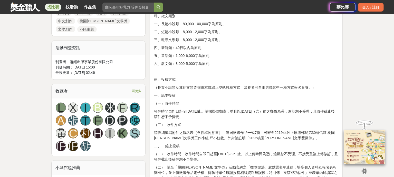
scroll to position [342, 0]
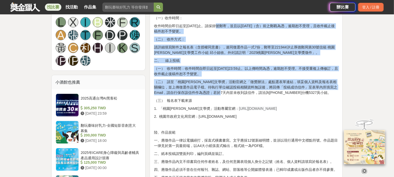
drag, startPoint x: 215, startPoint y: 26, endPoint x: 245, endPoint y: 97, distance: 76.5
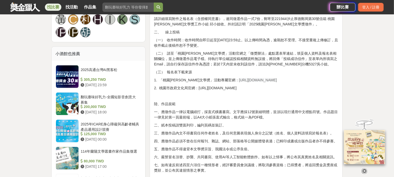
scroll to position [399, 0]
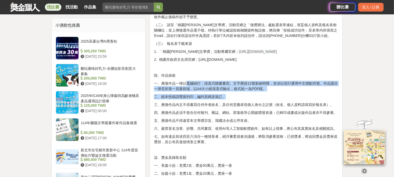
drag, startPoint x: 187, startPoint y: 83, endPoint x: 277, endPoint y: 92, distance: 90.7
click at [277, 92] on div "壹、宗旨 為發掘及培植文學人才，推廣文藝欣賞之風氣，以鼓勵愛好文學人士創作。 貳、辦理單位 一、指導單位：桃園市政府、桃園市議會 二、主辦單位：桃園市政府文化…" at bounding box center [246, 133] width 184 height 710
click at [278, 95] on p "二、紙本投稿請雙面列印，編列頁碼並裝訂。" at bounding box center [246, 96] width 184 height 5
drag, startPoint x: 252, startPoint y: 96, endPoint x: 186, endPoint y: 84, distance: 66.7
click at [186, 84] on div "壹、宗旨 為發掘及培植文學人才，推廣文藝欣賞之風氣，以鼓勵愛好文學人士創作。 貳、辦理單位 一、指導單位：桃園市政府、桃園市議會 二、主辦單位：桃園市政府文化…" at bounding box center [246, 133] width 184 height 710
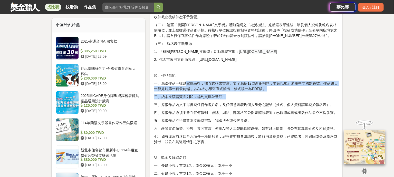
click at [184, 89] on p "一、應徵作品一律以電腦繕打，採直式橫書書寫。文字應採12號新細明體，並須以現行通用中文標點符號。作品題目一律見於第一頁最前端，以A4大小紙張直式輸出，格式統一…" at bounding box center [246, 86] width 184 height 11
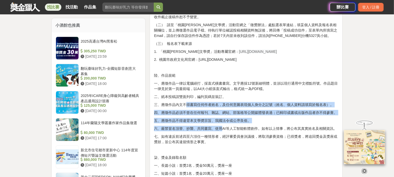
drag, startPoint x: 186, startPoint y: 99, endPoint x: 222, endPoint y: 128, distance: 46.1
click at [222, 128] on div "壹、宗旨 為發掘及培植文學人才，推廣文藝欣賞之風氣，以鼓勵愛好文學人士創作。 貳、辦理單位 一、指導單位：桃園市政府、桃園市議會 二、主辦單位：桃園市政府文化…" at bounding box center [246, 133] width 184 height 710
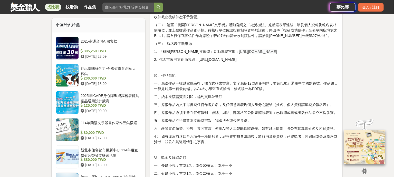
click at [237, 134] on p "七、如有違反前述四至六項任一種情形者，經評審委員會決議後，將取消參賽資格；已得獎者，將追回獎金及獎座或獎狀，並公布其違規情形之事實。" at bounding box center [246, 139] width 184 height 11
drag, startPoint x: 213, startPoint y: 83, endPoint x: 274, endPoint y: 84, distance: 61.9
click at [274, 84] on p "一、應徵作品一律以電腦繕打，採直式橫書書寫。文字應採12號新細明體，並須以現行通用中文標點符號。作品題目一律見於第一頁最前端，以A4大小紙張直式輸出，格式統一…" at bounding box center [246, 86] width 184 height 11
click at [256, 84] on p "一、應徵作品一律以電腦繕打，採直式橫書書寫。文字應採12號新細明體，並須以現行通用中文標點符號。作品題目一律見於第一頁最前端，以A4大小紙張直式輸出，格式統一…" at bounding box center [246, 86] width 184 height 11
drag, startPoint x: 244, startPoint y: 83, endPoint x: 291, endPoint y: 83, distance: 46.2
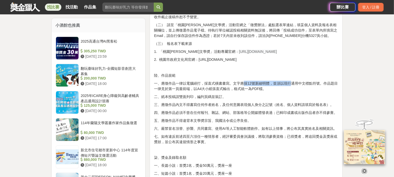
click at [291, 83] on p "一、應徵作品一律以電腦繕打，採直式橫書書寫。文字應採12號新細明體，並須以現行通用中文標點符號。作品題目一律見於第一頁最前端，以A4大小紙張直式輸出，格式統一…" at bounding box center [246, 86] width 184 height 11
click at [291, 89] on p "一、應徵作品一律以電腦繕打，採直式橫書書寫。文字應採12號新細明體，並須以現行通用中文標點符號。作品題目一律見於第一頁最前端，以A4大小紙張直式輸出，格式統一…" at bounding box center [246, 86] width 184 height 11
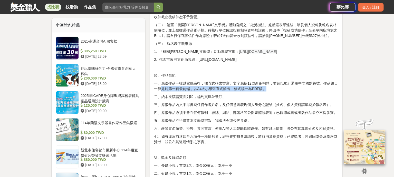
drag, startPoint x: 278, startPoint y: 90, endPoint x: 161, endPoint y: 86, distance: 116.7
click at [161, 86] on p "一、應徵作品一律以電腦繕打，採直式橫書書寫。文字應採12號新細明體，並須以現行通用中文標點符號。作品題目一律見於第一頁最前端，以A4大小紙張直式輸出，格式統一…" at bounding box center [246, 86] width 184 height 11
click at [166, 88] on p "一、應徵作品一律以電腦繕打，採直式橫書書寫。文字應採12號新細明體，並須以現行通用中文標點符號。作品題目一律見於第一頁最前端，以A4大小紙張直式輸出，格式統一…" at bounding box center [246, 86] width 184 height 11
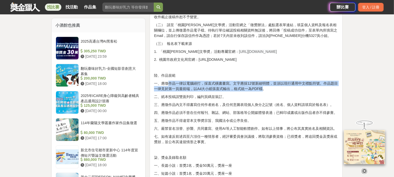
drag, startPoint x: 169, startPoint y: 82, endPoint x: 270, endPoint y: 88, distance: 100.9
click at [263, 89] on p "一、應徵作品一律以電腦繕打，採直式橫書書寫。文字應採12號新細明體，並須以現行通用中文標點符號。作品題目一律見於第一頁最前端，以A4大小紙張直式輸出，格式統一…" at bounding box center [246, 86] width 184 height 11
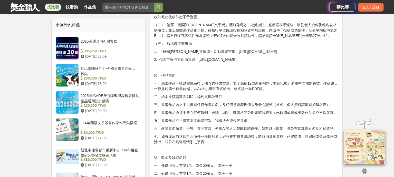
click at [281, 88] on p "一、應徵作品一律以電腦繕打，採直式橫書書寫。文字應採12號新細明體，並須以現行通用中文標點符號。作品題目一律見於第一頁最前端，以A4大小紙張直式輸出，格式統一…" at bounding box center [246, 86] width 184 height 11
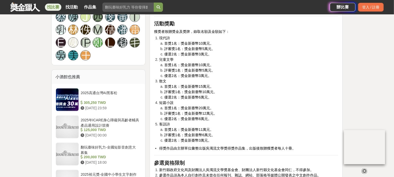
scroll to position [456, 0]
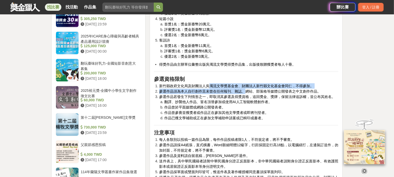
drag, startPoint x: 211, startPoint y: 94, endPoint x: 246, endPoint y: 103, distance: 36.2
click at [246, 103] on ol "新竹縣政府文化局及財團法人吳濁流文學獎基金會、財團法人新竹縣文化基金會同仁，不得參加。 參選作品須為本人自行創作且未曾在任何報刊、雜誌、網站、部落格等媒體公開…" at bounding box center [246, 102] width 184 height 38
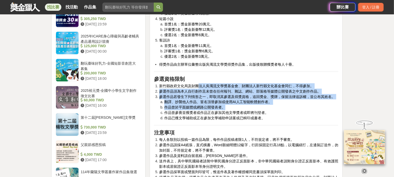
drag, startPoint x: 200, startPoint y: 96, endPoint x: 307, endPoint y: 118, distance: 109.4
click at [307, 117] on ol "新竹縣政府文化局及財團法人吳濁流文學獎基金會、財團法人新竹縣文化基金會同仁，不得參加。 參選作品須為本人自行創作且未曾在任何報刊、雜誌、網站、部落格等媒體公開…" at bounding box center [246, 102] width 184 height 38
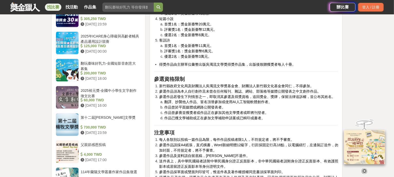
click at [307, 116] on li "作品曾參賽並獲獎者或作品正在參加其他文學獎者或即將刊登者。" at bounding box center [251, 112] width 174 height 5
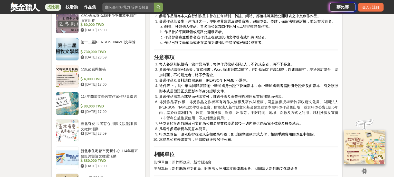
scroll to position [542, 0]
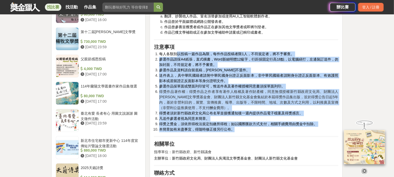
drag, startPoint x: 177, startPoint y: 64, endPoint x: 241, endPoint y: 141, distance: 99.9
click at [241, 132] on ol "每人各類別以投稿一篇作品為限，每件作品投稿者限1人，不符規定者，將不予審查。 參選作品請採A4紙張，直式橫書，Word新細明體12級字，行距採固定行高18點，…" at bounding box center [246, 92] width 184 height 81
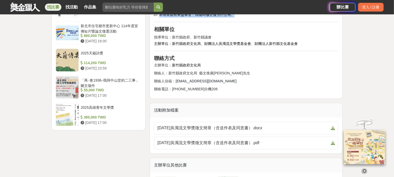
scroll to position [685, 0]
